Goal: Task Accomplishment & Management: Manage account settings

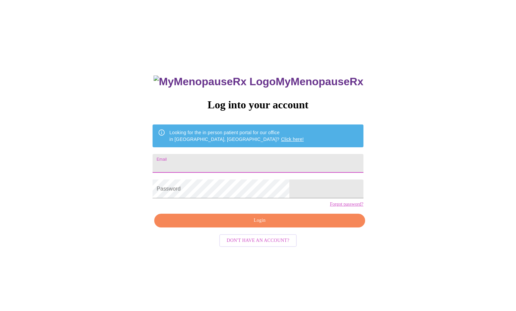
click at [237, 162] on input "Email" at bounding box center [258, 163] width 211 height 19
type input "[EMAIL_ADDRESS][DOMAIN_NAME]"
